Goal: Task Accomplishment & Management: Complete application form

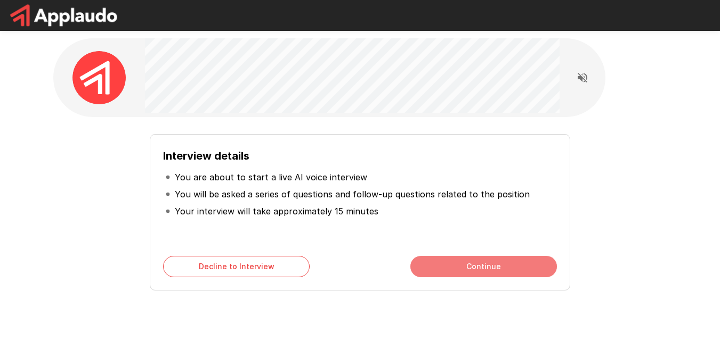
click at [510, 260] on button "Continue" at bounding box center [483, 266] width 146 height 21
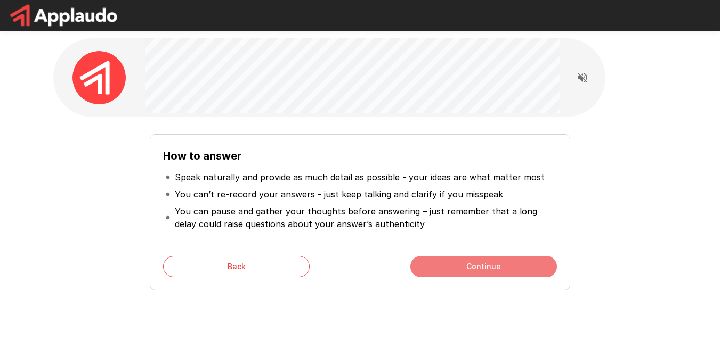
click at [506, 264] on button "Continue" at bounding box center [483, 266] width 146 height 21
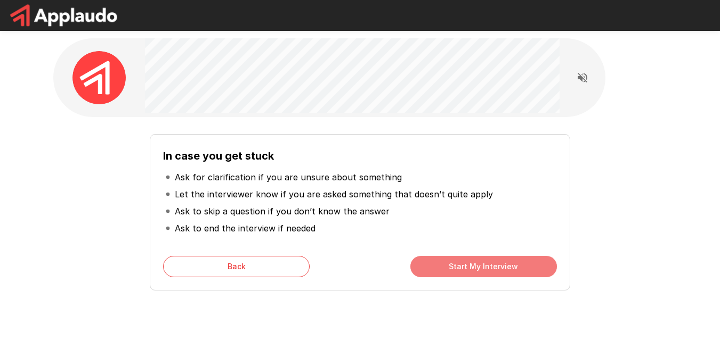
click at [511, 263] on button "Start My Interview" at bounding box center [483, 266] width 146 height 21
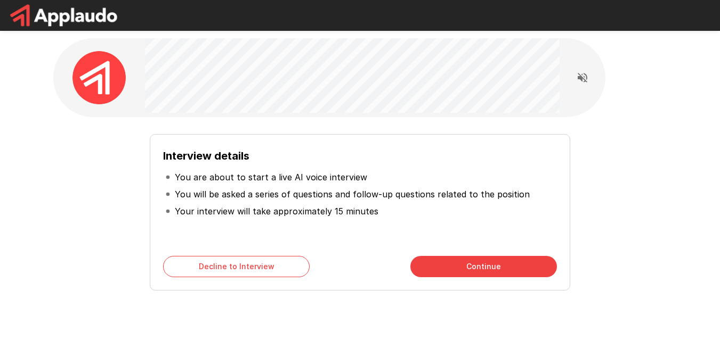
click at [510, 266] on button "Continue" at bounding box center [483, 266] width 146 height 21
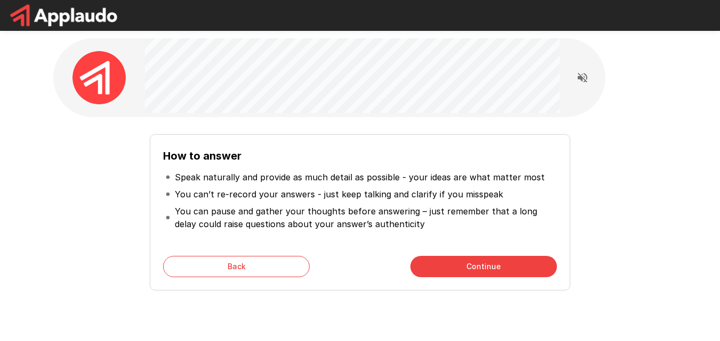
click at [499, 267] on button "Continue" at bounding box center [483, 266] width 146 height 21
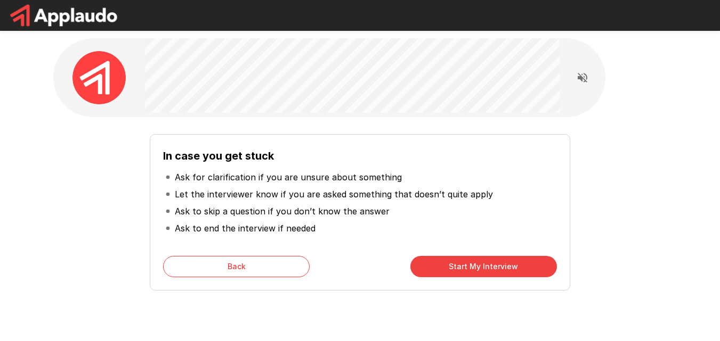
click at [496, 268] on button "Start My Interview" at bounding box center [483, 266] width 146 height 21
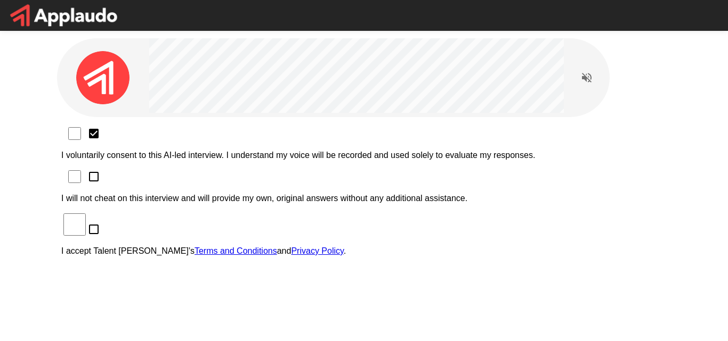
click at [138, 142] on div "I voluntarily consent to this AI-led interview. I understand my voice will be r…" at bounding box center [363, 195] width 605 height 139
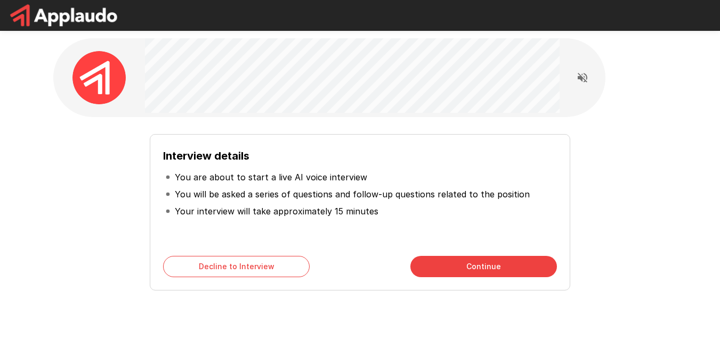
click at [468, 271] on button "Continue" at bounding box center [483, 266] width 146 height 21
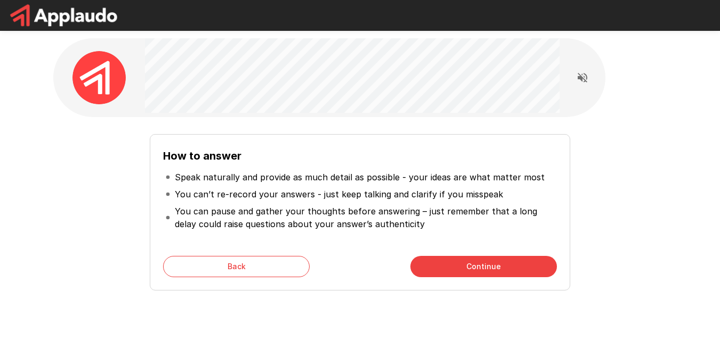
click at [513, 270] on button "Continue" at bounding box center [483, 266] width 146 height 21
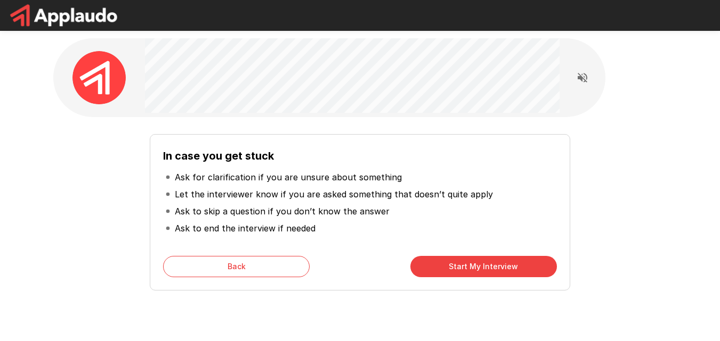
click at [510, 270] on button "Start My Interview" at bounding box center [483, 266] width 146 height 21
